Goal: Task Accomplishment & Management: Manage account settings

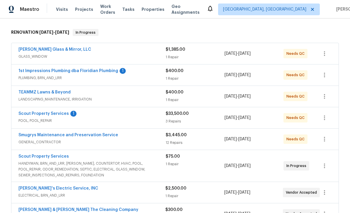
scroll to position [98, 0]
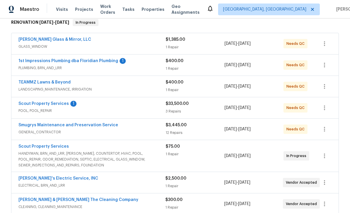
click at [54, 62] on link "1st Impressions Plumbing dba Floridian Plumbing" at bounding box center [68, 61] width 100 height 4
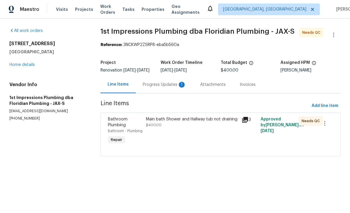
click at [204, 86] on div "Attachments" at bounding box center [212, 85] width 25 height 6
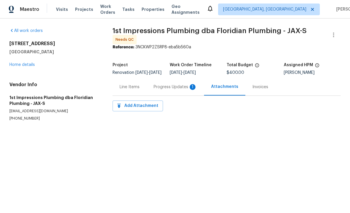
click at [175, 88] on div "Progress Updates 1" at bounding box center [174, 87] width 43 height 6
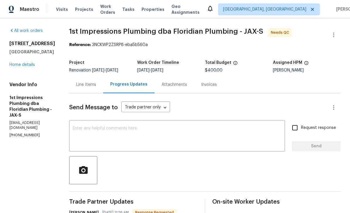
click at [17, 61] on div "3319 Victoria Ct E Jacksonville, FL 32216 Home details" at bounding box center [32, 54] width 46 height 27
click at [23, 61] on div "3319 Victoria Ct E Jacksonville, FL 32216 Home details" at bounding box center [32, 54] width 46 height 27
click at [20, 66] on link "Home details" at bounding box center [21, 65] width 25 height 4
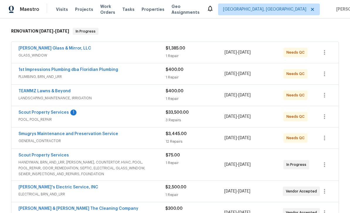
scroll to position [89, 0]
click at [31, 49] on link "Baum Glass & Mirror, LLC" at bounding box center [54, 48] width 73 height 4
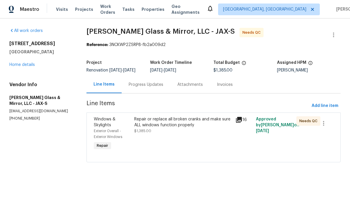
click at [108, 127] on span "Windows & Skylights" at bounding box center [105, 122] width 22 height 10
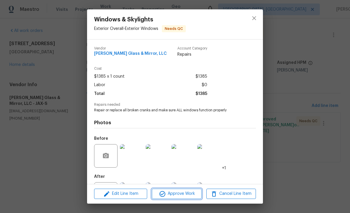
click at [182, 190] on button "Approve Work" at bounding box center [176, 194] width 49 height 10
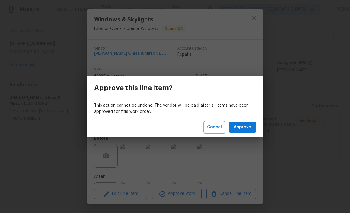
click at [214, 129] on span "Cancel" at bounding box center [214, 127] width 15 height 7
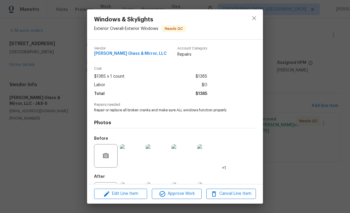
click at [51, 172] on div "Windows & Skylights Exterior Overall - Exterior Windows Needs QC Vendor Baum Gl…" at bounding box center [175, 106] width 350 height 213
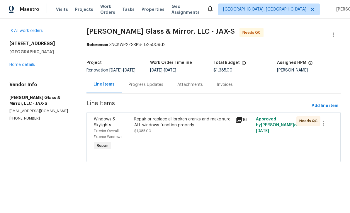
click at [23, 64] on link "Home details" at bounding box center [21, 65] width 25 height 4
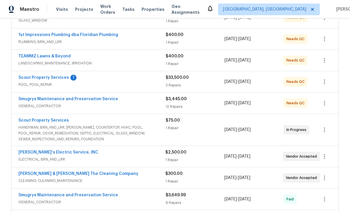
scroll to position [124, 0]
click at [37, 57] on link "TEAMMZ Lawns & Beyond" at bounding box center [44, 56] width 52 height 4
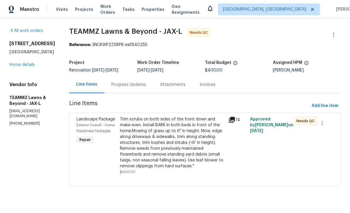
click at [107, 132] on div "Exterior Overall - Home Readiness Packages" at bounding box center [96, 128] width 40 height 12
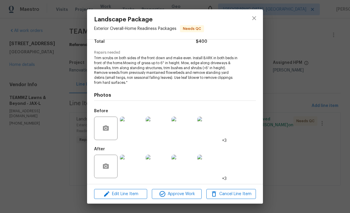
scroll to position [52, 0]
click at [131, 163] on img at bounding box center [131, 166] width 23 height 23
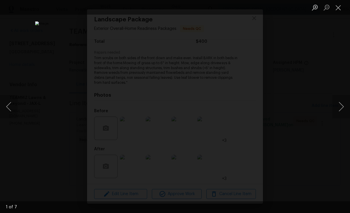
click at [340, 105] on button "Next image" at bounding box center [341, 106] width 18 height 23
click at [340, 111] on button "Next image" at bounding box center [341, 106] width 18 height 23
click at [340, 107] on button "Next image" at bounding box center [341, 106] width 18 height 23
click at [341, 109] on button "Next image" at bounding box center [341, 106] width 18 height 23
click at [339, 108] on button "Next image" at bounding box center [341, 106] width 18 height 23
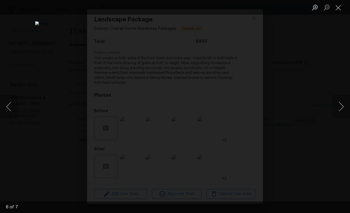
click at [340, 7] on button "Close lightbox" at bounding box center [338, 7] width 12 height 10
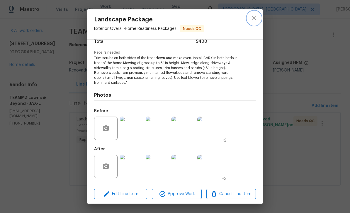
click at [254, 17] on icon "close" at bounding box center [253, 18] width 7 height 7
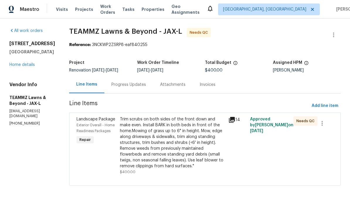
click at [31, 66] on link "Home details" at bounding box center [21, 65] width 25 height 4
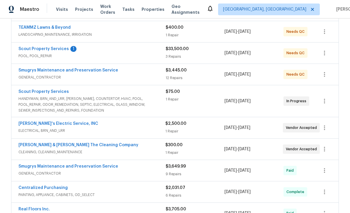
scroll to position [154, 0]
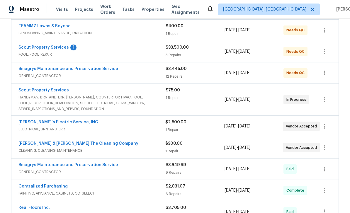
click at [37, 49] on link "Scout Property Services" at bounding box center [43, 47] width 50 height 4
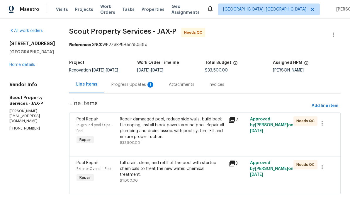
click at [129, 82] on div "Progress Updates 1" at bounding box center [132, 85] width 43 height 6
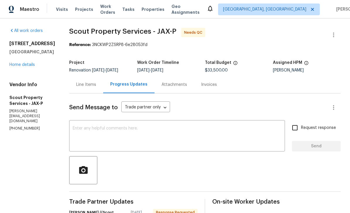
click at [16, 67] on link "Home details" at bounding box center [21, 65] width 25 height 4
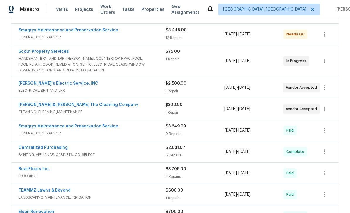
scroll to position [194, 0]
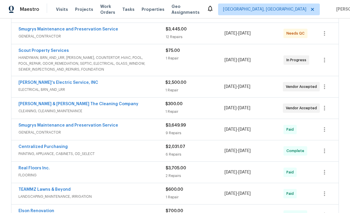
click at [43, 31] on link "Smugrys Maintenance and Preservation Service" at bounding box center [68, 29] width 100 height 4
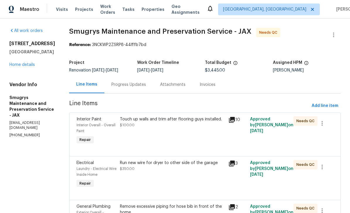
click at [78, 122] on div "Interior Paint" at bounding box center [96, 119] width 40 height 6
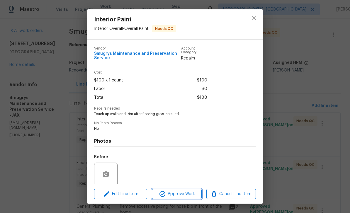
click at [176, 191] on span "Approve Work" at bounding box center [176, 193] width 46 height 7
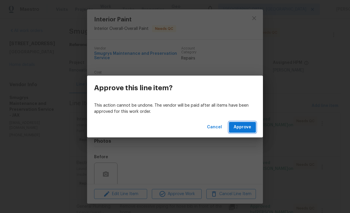
click at [240, 126] on span "Approve" at bounding box center [242, 127] width 18 height 7
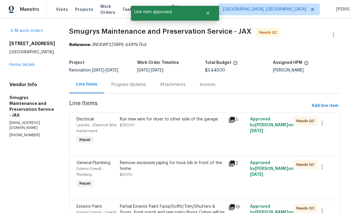
click at [340, 64] on div "Assigned HPM" at bounding box center [307, 65] width 68 height 8
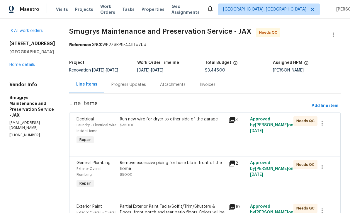
click at [78, 122] on div "Electrical" at bounding box center [96, 119] width 40 height 6
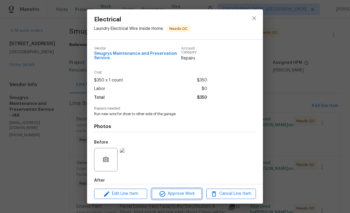
click at [180, 196] on span "Approve Work" at bounding box center [176, 193] width 46 height 7
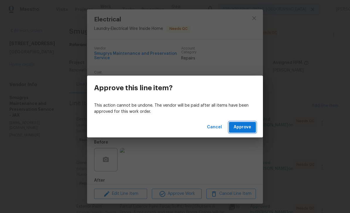
click at [243, 130] on span "Approve" at bounding box center [242, 127] width 18 height 7
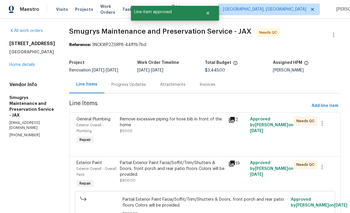
click at [85, 123] on div "Exterior Overall - Plumbing" at bounding box center [96, 128] width 40 height 12
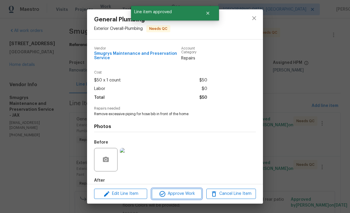
click at [185, 193] on span "Approve Work" at bounding box center [176, 193] width 46 height 7
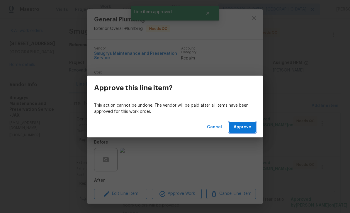
click at [246, 126] on span "Approve" at bounding box center [242, 127] width 18 height 7
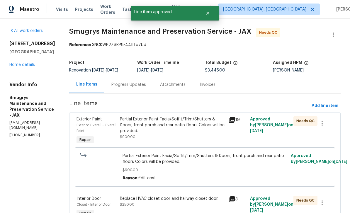
click at [82, 125] on span "Exterior Overall - Overall Paint" at bounding box center [96, 127] width 40 height 9
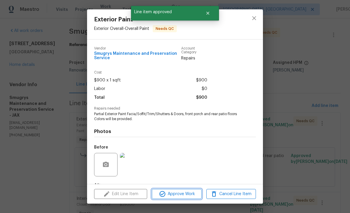
click at [188, 194] on span "Approve Work" at bounding box center [176, 193] width 46 height 7
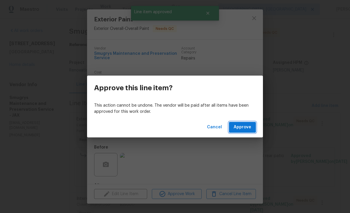
click at [243, 122] on button "Approve" at bounding box center [242, 127] width 27 height 11
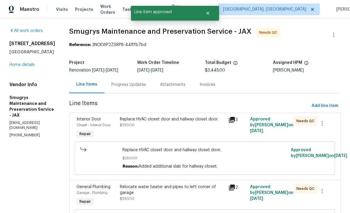
click at [80, 125] on span "Closet - Interior Door" at bounding box center [93, 125] width 34 height 4
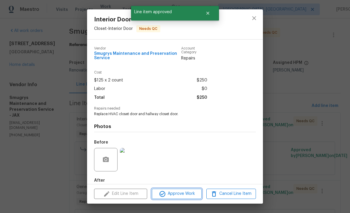
click at [186, 195] on span "Approve Work" at bounding box center [176, 193] width 46 height 7
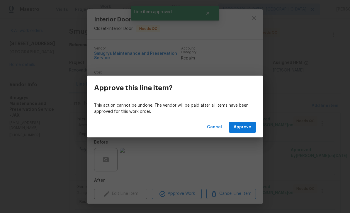
click at [244, 124] on span "Approve" at bounding box center [242, 127] width 18 height 7
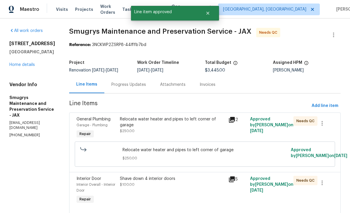
click at [80, 123] on span "Garage - Plumbing" at bounding box center [91, 125] width 31 height 4
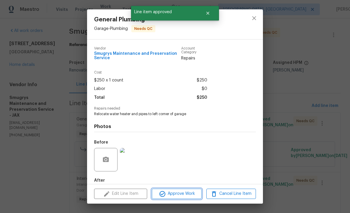
click at [179, 191] on span "Approve Work" at bounding box center [176, 193] width 46 height 7
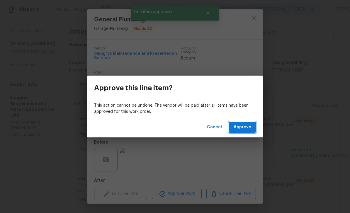
click at [242, 127] on span "Approve" at bounding box center [242, 127] width 18 height 7
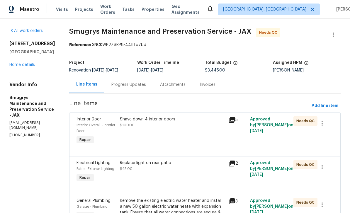
click at [76, 126] on span "Interior Overall - Interior Door" at bounding box center [95, 127] width 39 height 9
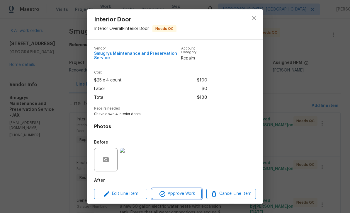
click at [189, 190] on span "Approve Work" at bounding box center [176, 193] width 46 height 7
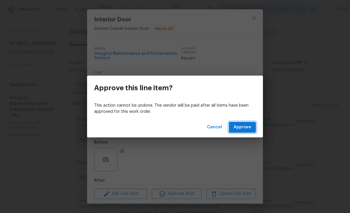
click at [246, 131] on button "Approve" at bounding box center [242, 127] width 27 height 11
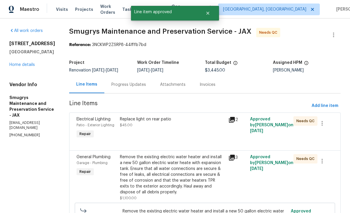
click at [79, 124] on span "Patio - Exterior Lighting" at bounding box center [95, 125] width 38 height 4
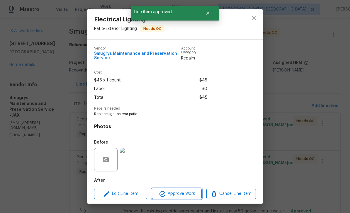
click at [183, 191] on span "Approve Work" at bounding box center [176, 193] width 46 height 7
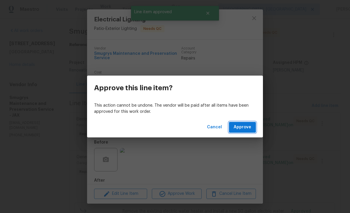
click at [246, 125] on span "Approve" at bounding box center [242, 127] width 18 height 7
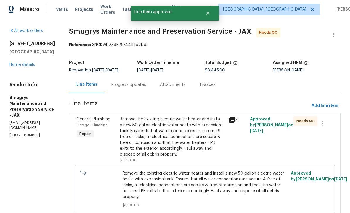
click at [79, 125] on span "Garage - Plumbing" at bounding box center [91, 125] width 31 height 4
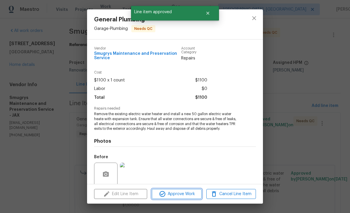
click at [187, 193] on span "Approve Work" at bounding box center [176, 193] width 46 height 7
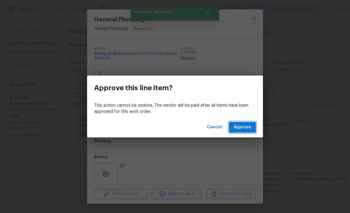
click at [240, 132] on button "Approve" at bounding box center [242, 127] width 27 height 11
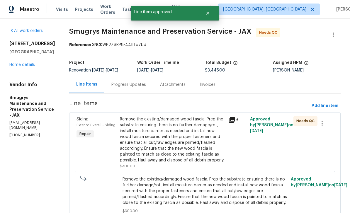
click at [78, 122] on div "Siding" at bounding box center [96, 119] width 40 height 6
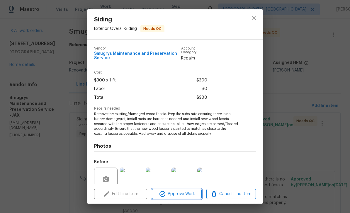
click at [183, 195] on span "Approve Work" at bounding box center [176, 193] width 46 height 7
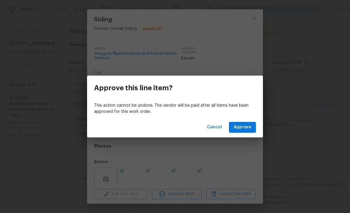
click at [241, 123] on button "Approve" at bounding box center [242, 127] width 27 height 11
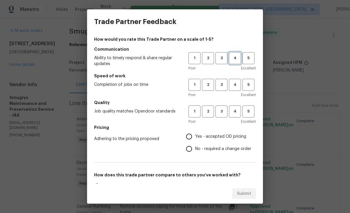
click at [234, 59] on span "4" at bounding box center [234, 58] width 11 height 7
click at [235, 86] on span "4" at bounding box center [234, 84] width 11 height 7
click at [238, 112] on span "4" at bounding box center [234, 111] width 11 height 7
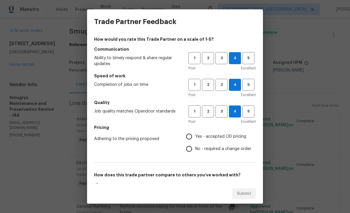
click at [215, 136] on span "Yes - accepted OD pricing" at bounding box center [220, 137] width 51 height 6
click at [195, 136] on input "Yes - accepted OD pricing" at bounding box center [189, 136] width 12 height 12
radio input "true"
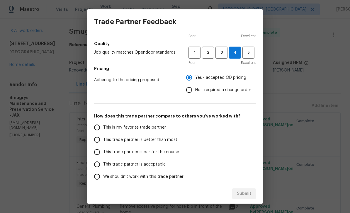
scroll to position [60, 0]
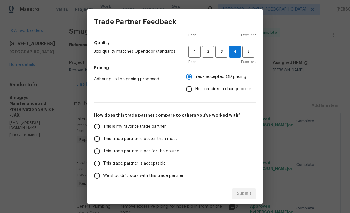
click at [127, 125] on span "This is my favorite trade partner" at bounding box center [134, 127] width 63 height 6
click at [103, 125] on input "This is my favorite trade partner" at bounding box center [97, 126] width 12 height 12
click at [244, 194] on span "Submit" at bounding box center [244, 193] width 14 height 7
radio input "true"
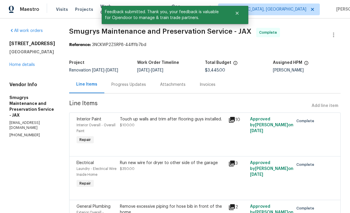
click at [23, 67] on link "Home details" at bounding box center [21, 65] width 25 height 4
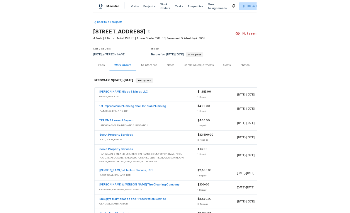
scroll to position [16, 0]
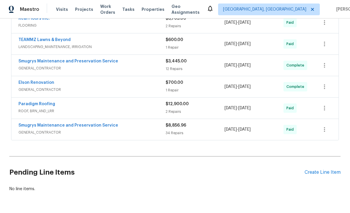
scroll to position [322, 0]
click at [322, 175] on div "Create Line Item" at bounding box center [322, 173] width 36 height 6
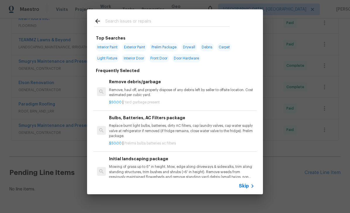
click at [148, 20] on input "text" at bounding box center [167, 22] width 124 height 9
type input "Wind"
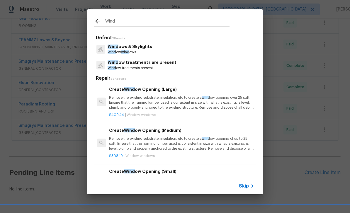
click at [127, 50] on p "Wind ow wind ows" at bounding box center [129, 52] width 45 height 5
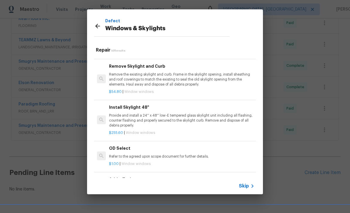
scroll to position [390, 0]
click at [153, 177] on h6 "Add a Task" at bounding box center [181, 180] width 145 height 6
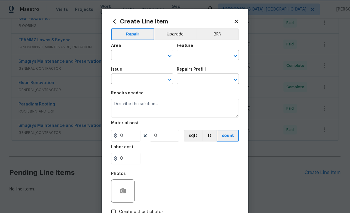
type input "Windows & Skylights"
type input "Add a Task $1.00"
type textarea "HPM to detail"
type input "1"
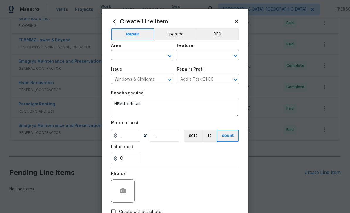
click at [141, 57] on input "text" at bounding box center [134, 55] width 46 height 9
click at [147, 70] on li "Garage" at bounding box center [142, 69] width 62 height 10
type input "Garage"
click at [203, 55] on input "text" at bounding box center [200, 55] width 46 height 9
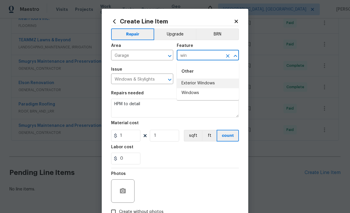
click at [206, 82] on li "Exterior Windows" at bounding box center [208, 83] width 62 height 10
type input "Exterior Windows"
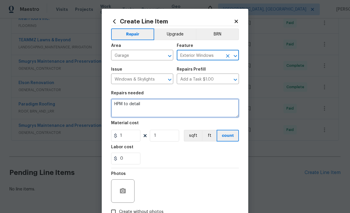
click at [159, 103] on textarea "HPM to detail" at bounding box center [175, 108] width 128 height 19
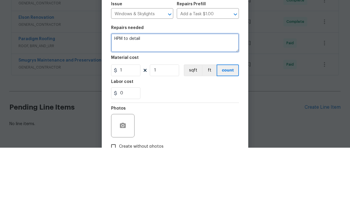
click at [169, 99] on textarea "HPM to detail" at bounding box center [175, 108] width 128 height 19
click at [167, 99] on textarea "HPM to detail" at bounding box center [175, 108] width 128 height 19
type textarea "H"
type textarea "Replace windows and garage"
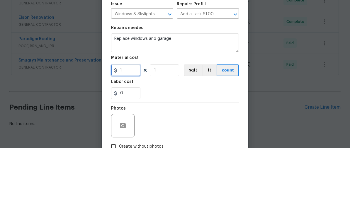
click at [131, 130] on input "1" at bounding box center [125, 136] width 29 height 12
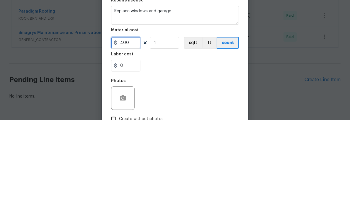
type input "400"
click at [168, 130] on input "1" at bounding box center [164, 136] width 29 height 12
type input "2"
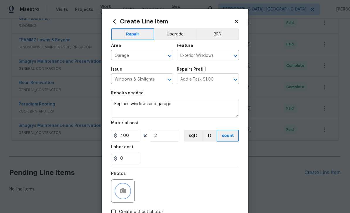
click at [128, 188] on button "button" at bounding box center [123, 191] width 14 height 14
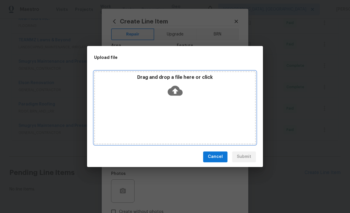
click at [178, 90] on icon at bounding box center [175, 91] width 15 height 10
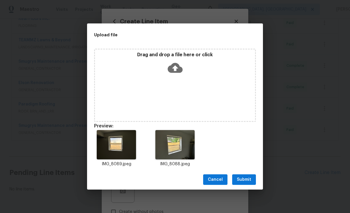
click at [245, 176] on span "Submit" at bounding box center [244, 179] width 14 height 7
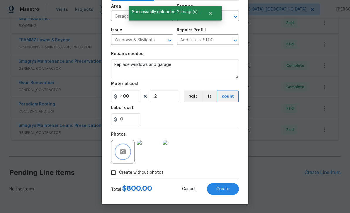
scroll to position [40, 0]
click at [228, 187] on span "Create" at bounding box center [222, 189] width 13 height 4
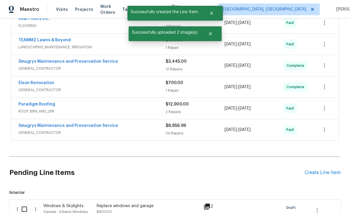
click at [24, 203] on input "checkbox" at bounding box center [26, 209] width 17 height 12
checkbox input "true"
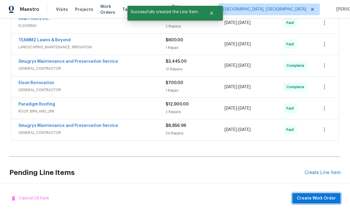
click at [322, 197] on span "Create Work Order" at bounding box center [316, 198] width 39 height 7
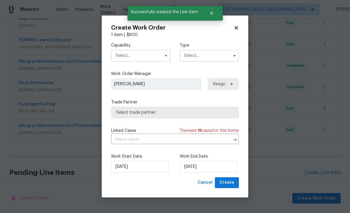
click at [140, 56] on input "text" at bounding box center [140, 56] width 59 height 12
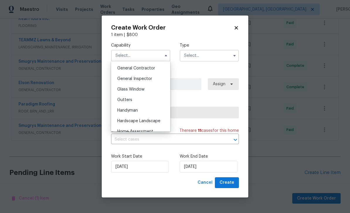
scroll to position [279, 0]
click at [144, 86] on div "Glass Window" at bounding box center [140, 89] width 56 height 11
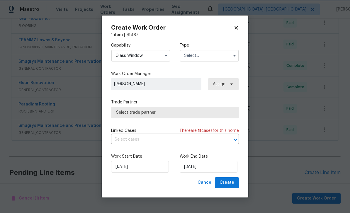
type input "Glass Window"
click at [211, 55] on input "text" at bounding box center [209, 56] width 59 height 12
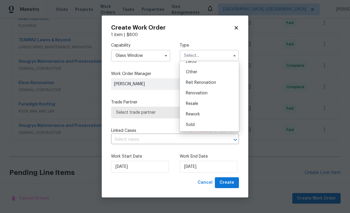
scroll to position [70, 0]
click at [200, 94] on span "Renovation" at bounding box center [197, 93] width 22 height 4
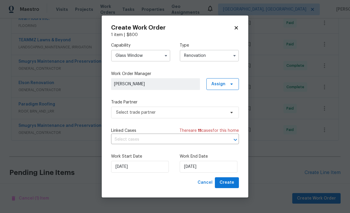
type input "Renovation"
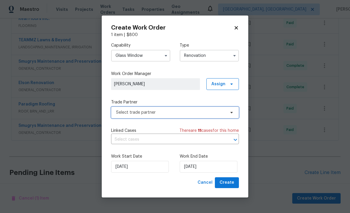
click at [166, 108] on span "Select trade partner" at bounding box center [175, 113] width 128 height 12
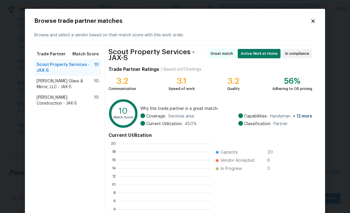
scroll to position [82, 92]
click at [51, 82] on span "Baum Glass & Mirror, LLC - JAX-S" at bounding box center [65, 84] width 57 height 12
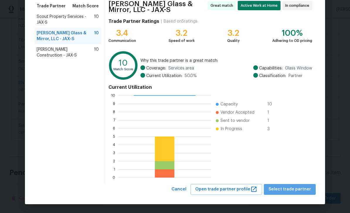
scroll to position [48, 0]
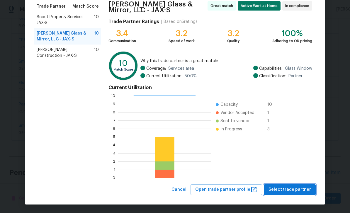
click at [290, 187] on span "Select trade partner" at bounding box center [289, 189] width 42 height 7
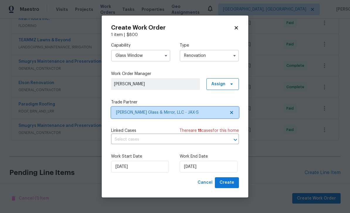
scroll to position [0, 0]
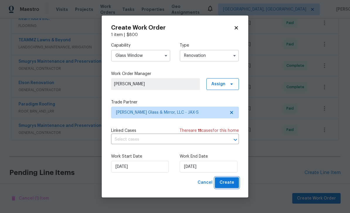
click at [227, 180] on span "Create" at bounding box center [226, 182] width 15 height 7
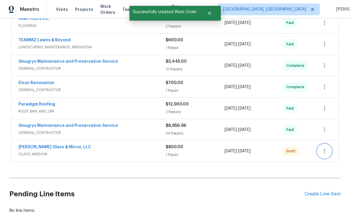
click at [325, 148] on icon "button" at bounding box center [324, 151] width 7 height 7
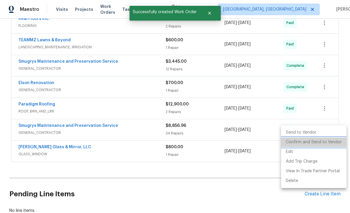
click at [325, 142] on li "Confirm and Send to Vendor" at bounding box center [313, 142] width 65 height 10
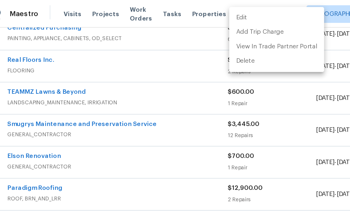
click at [115, 15] on div at bounding box center [175, 106] width 350 height 213
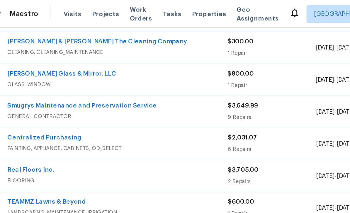
scroll to position [249, 0]
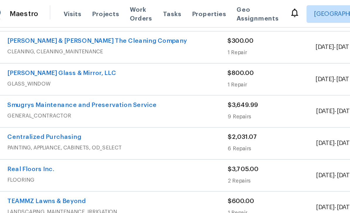
click at [87, 74] on span "GENERAL_CONTRACTOR" at bounding box center [91, 77] width 147 height 6
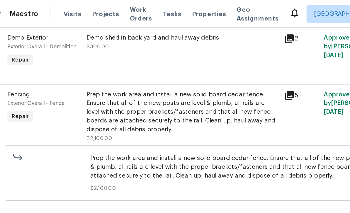
scroll to position [419, 0]
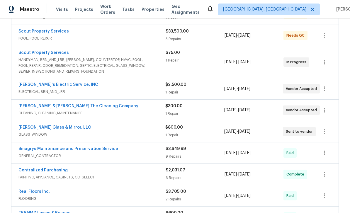
scroll to position [129, 0]
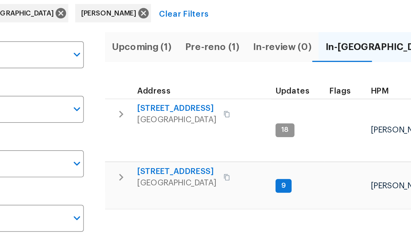
click at [121, 135] on span "[GEOGRAPHIC_DATA]" at bounding box center [141, 138] width 40 height 6
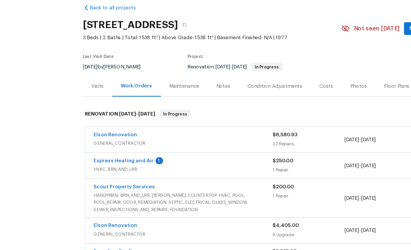
scroll to position [6, 0]
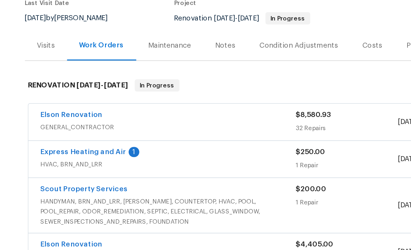
click at [49, 157] on link "Express Heating and Air" at bounding box center [73, 159] width 49 height 4
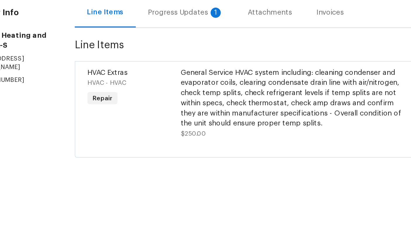
click at [111, 82] on div "Progress Updates 1" at bounding box center [132, 85] width 43 height 6
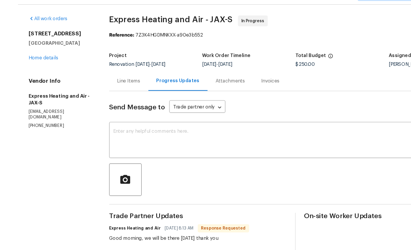
scroll to position [2, 0]
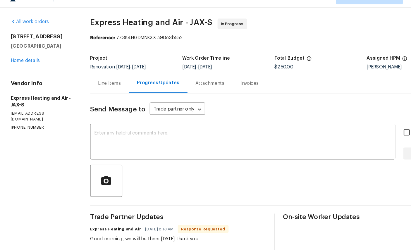
click at [18, 63] on link "Home details" at bounding box center [21, 65] width 25 height 4
